Goal: Information Seeking & Learning: Learn about a topic

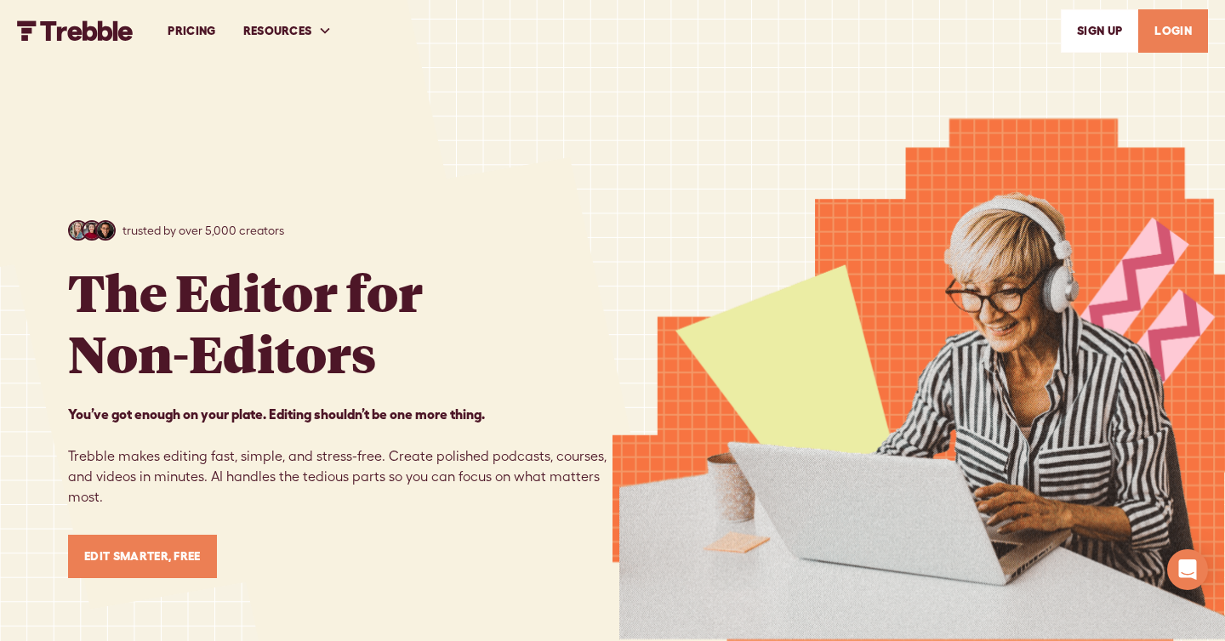
click at [185, 33] on link "PRICING" at bounding box center [191, 31] width 75 height 59
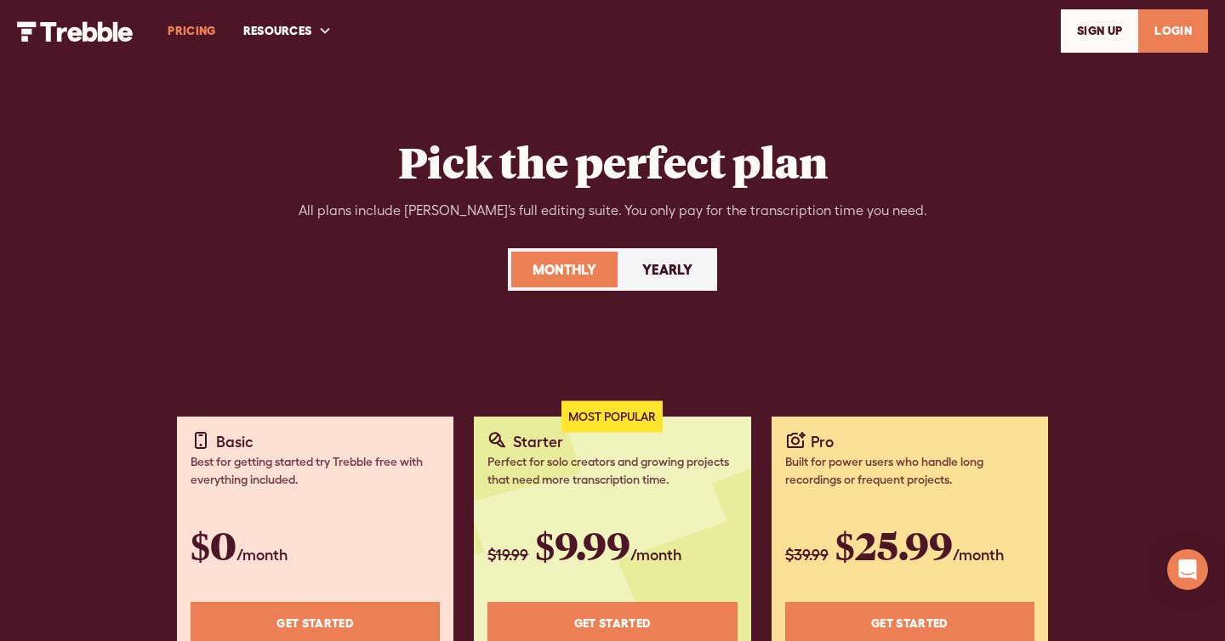
click at [658, 275] on div "Yearly" at bounding box center [667, 269] width 50 height 20
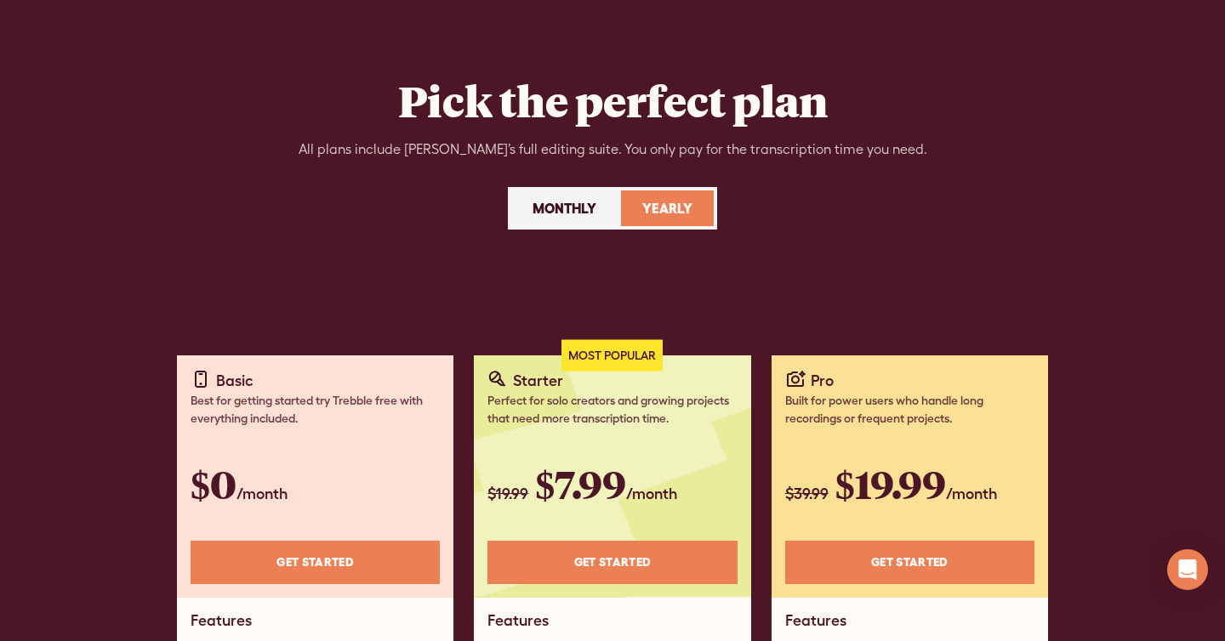
scroll to position [139, 0]
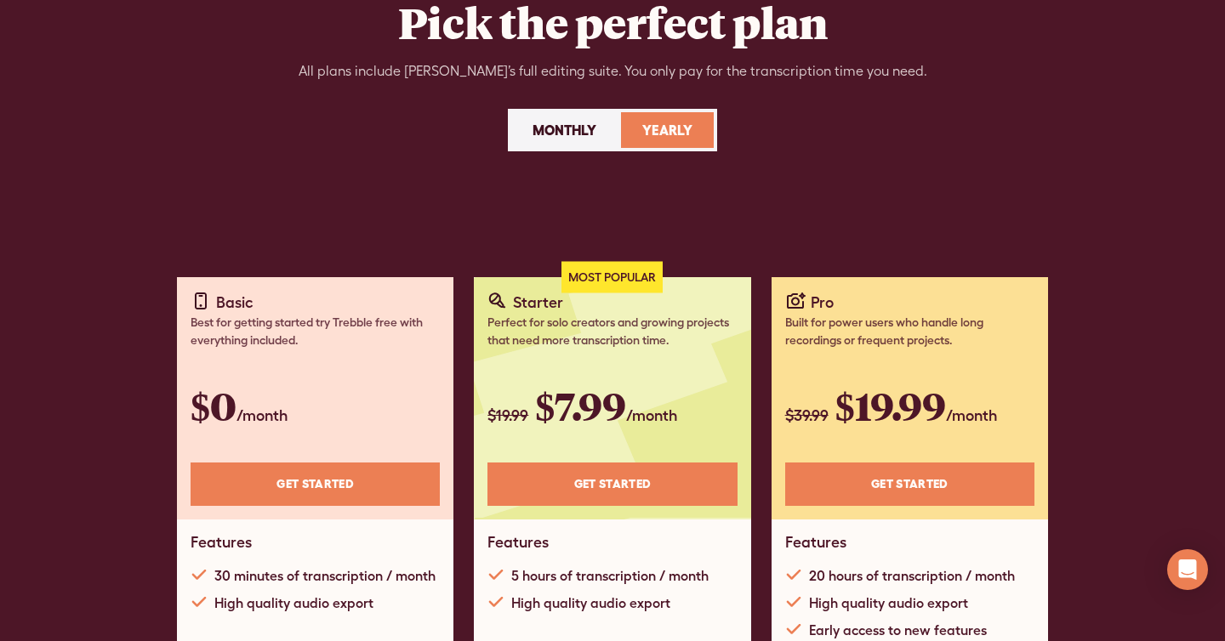
click at [573, 142] on link "Monthly" at bounding box center [564, 130] width 106 height 36
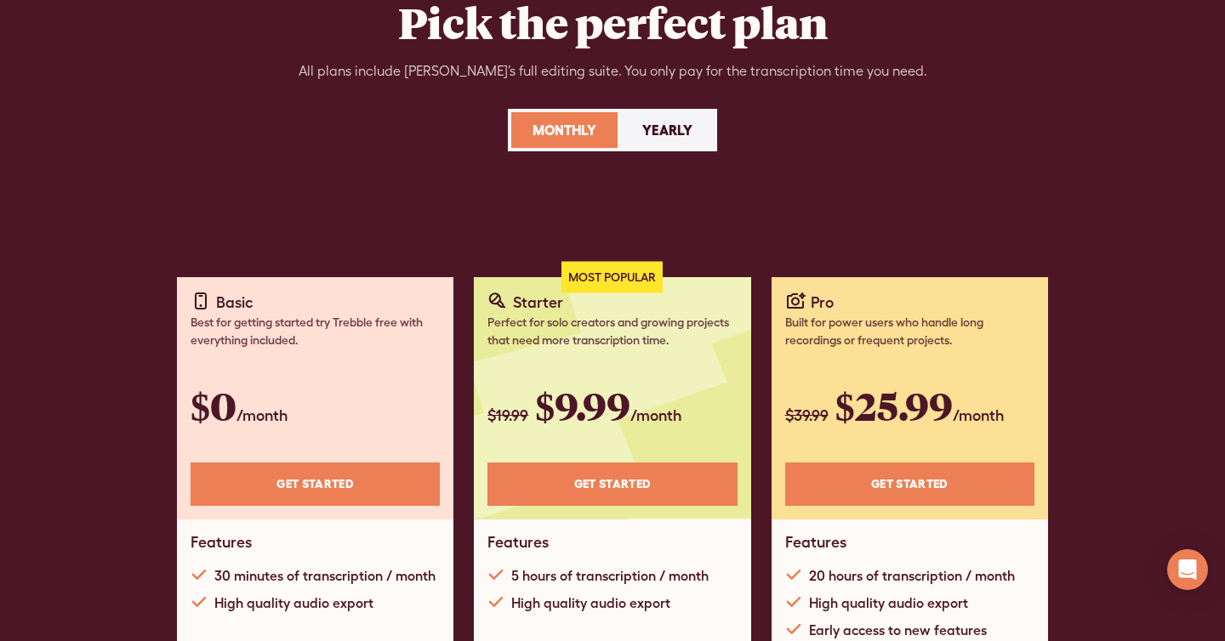
click at [637, 141] on link "Yearly" at bounding box center [667, 130] width 93 height 36
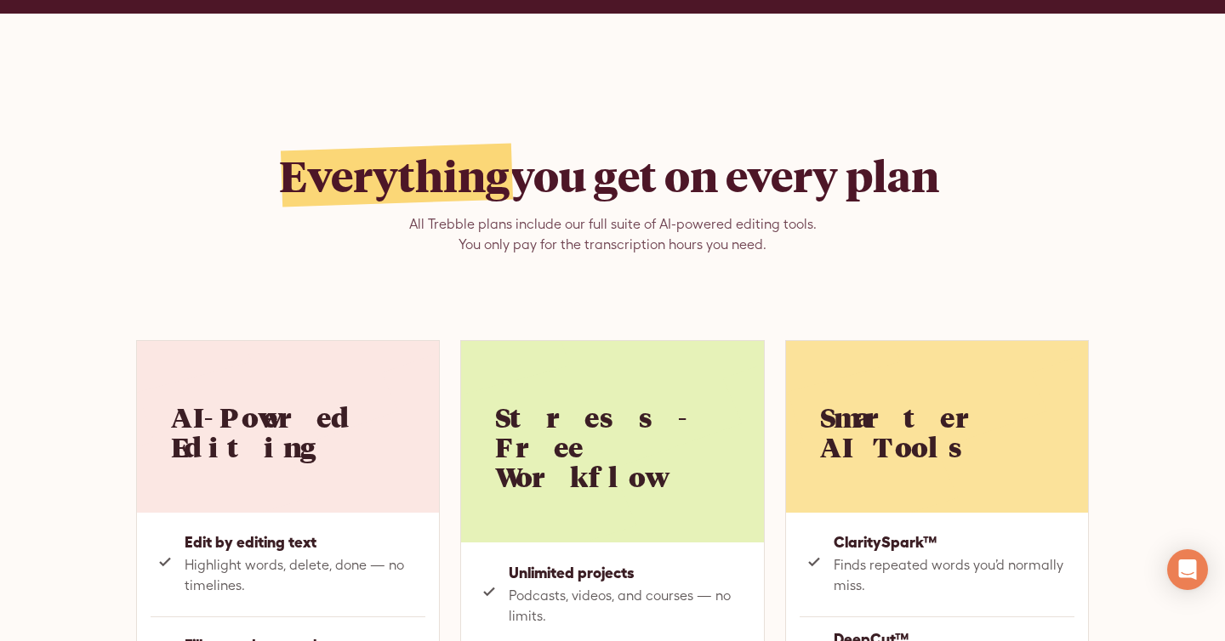
scroll to position [862, 0]
